Goal: Find specific page/section

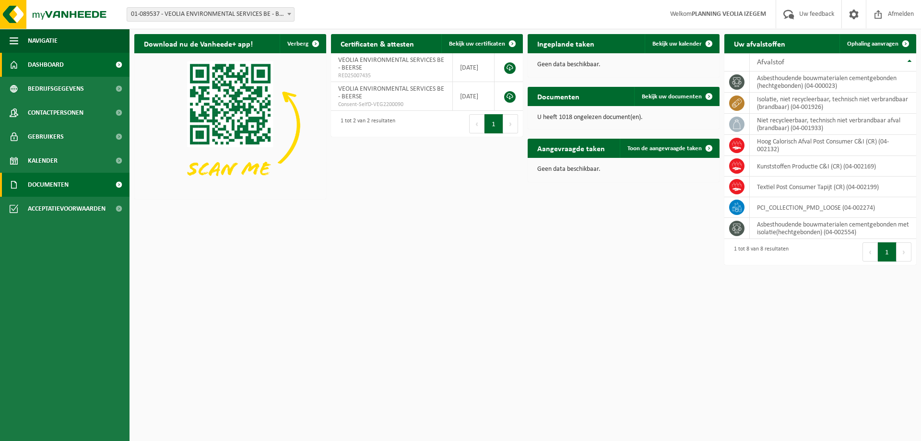
click at [72, 185] on link "Documenten" at bounding box center [65, 185] width 130 height 24
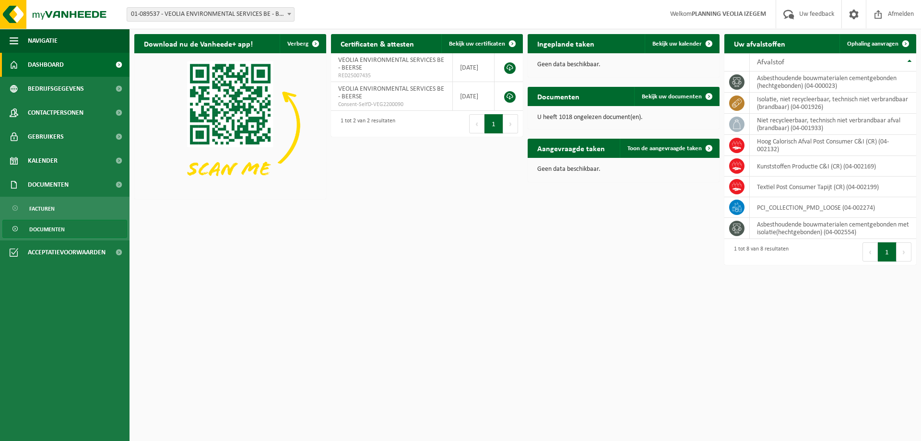
click at [45, 231] on span "Documenten" at bounding box center [47, 229] width 36 height 18
